Goal: Transaction & Acquisition: Purchase product/service

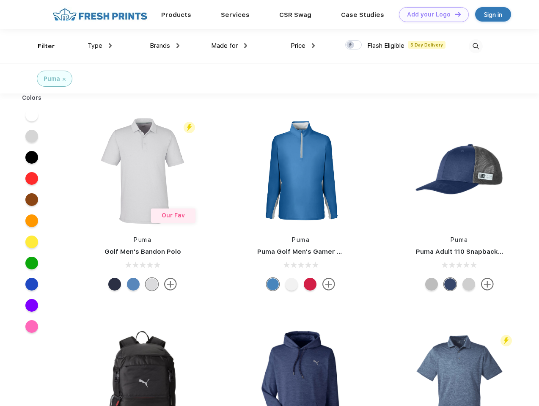
click at [431, 14] on link "Add your Logo Design Tool" at bounding box center [434, 14] width 70 height 15
click at [0, 0] on div "Design Tool" at bounding box center [0, 0] width 0 height 0
click at [454, 14] on link "Add your Logo Design Tool" at bounding box center [434, 14] width 70 height 15
click at [41, 46] on div "Filter" at bounding box center [46, 46] width 17 height 10
click at [100, 46] on span "Type" at bounding box center [95, 46] width 15 height 8
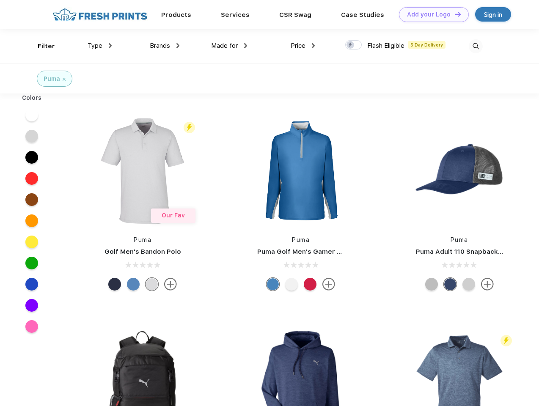
click at [165, 46] on span "Brands" at bounding box center [160, 46] width 20 height 8
click at [229, 46] on span "Made for" at bounding box center [224, 46] width 27 height 8
click at [303, 46] on span "Price" at bounding box center [298, 46] width 15 height 8
click at [354, 45] on div at bounding box center [354, 44] width 17 height 9
click at [351, 45] on input "checkbox" at bounding box center [349, 43] width 6 height 6
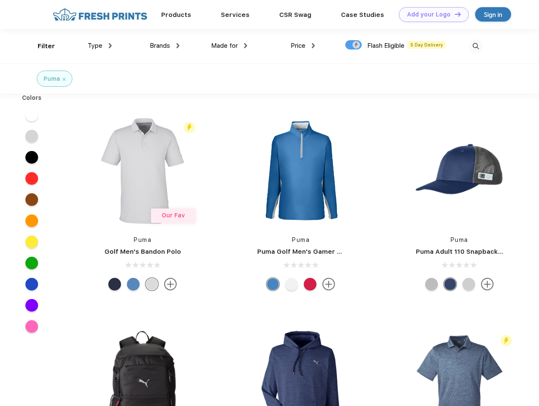
click at [476, 46] on img at bounding box center [476, 46] width 14 height 14
